Goal: Check status: Check status

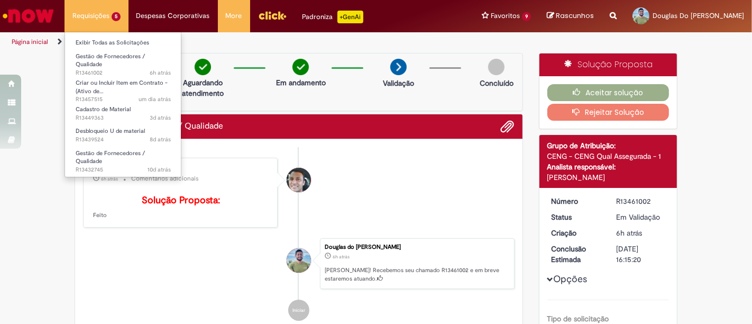
click at [88, 14] on li "Requisições 5 Exibir Todas as Solicitações Gestão de Fornecedores / Qualidade 6…" at bounding box center [97, 16] width 64 height 32
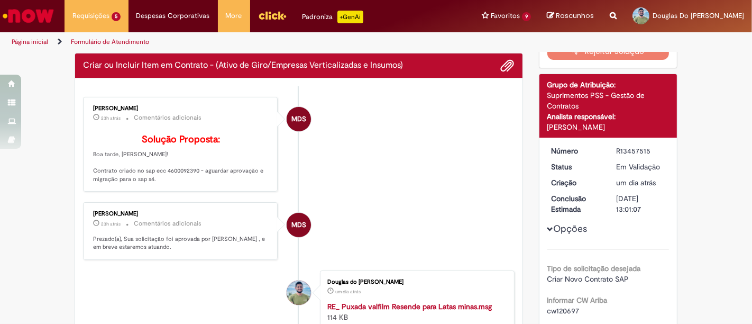
scroll to position [59, 0]
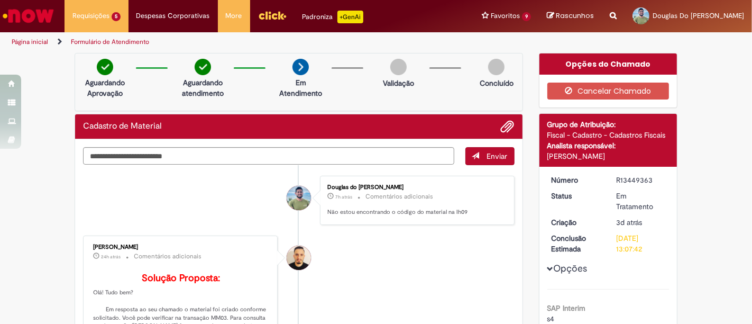
scroll to position [117, 0]
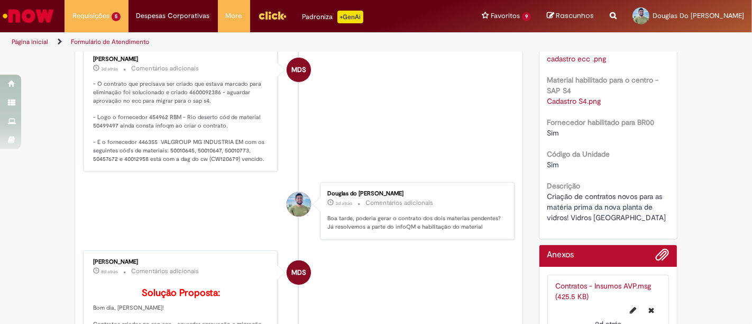
scroll to position [705, 0]
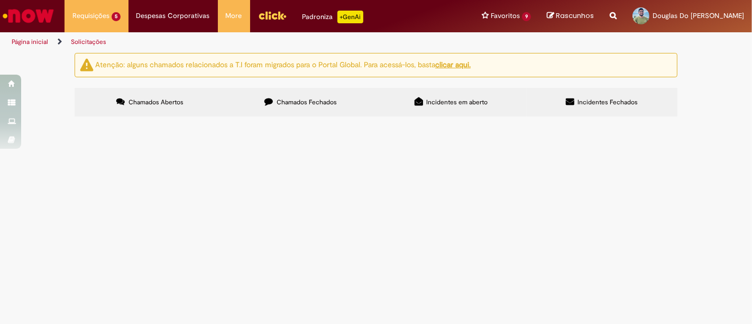
click at [261, 107] on label "Chamados Fechados" at bounding box center [300, 102] width 151 height 29
click at [0, 0] on link "2" at bounding box center [0, 0] width 0 height 0
click at [0, 0] on link "1" at bounding box center [0, 0] width 0 height 0
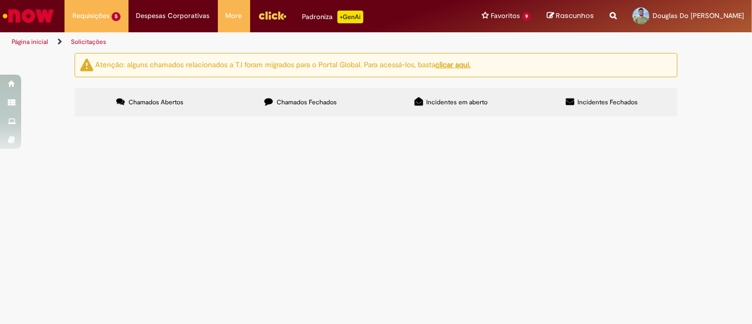
scroll to position [0, 0]
